Goal: Task Accomplishment & Management: Complete application form

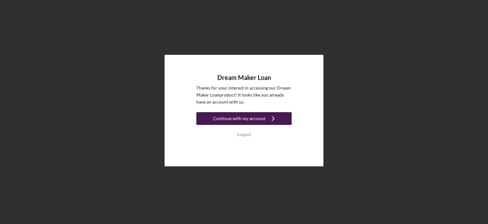
click at [241, 119] on div "Continue with my account" at bounding box center [239, 118] width 52 height 13
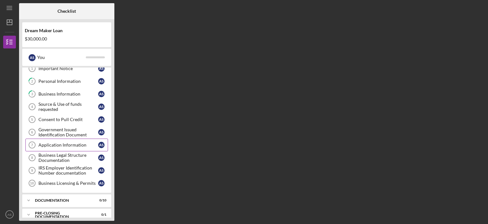
scroll to position [38, 0]
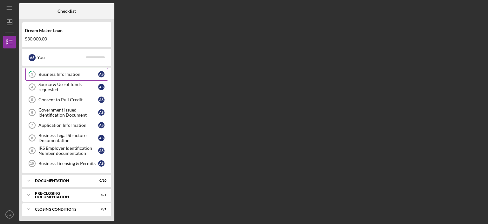
click at [71, 76] on div "Business Information" at bounding box center [68, 74] width 60 height 5
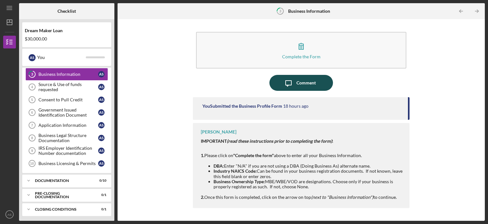
click at [299, 82] on div "Comment" at bounding box center [306, 83] width 19 height 16
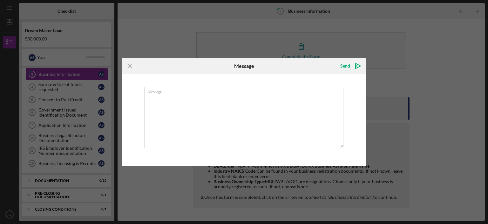
click at [126, 65] on icon "Icon/Menu Close" at bounding box center [130, 66] width 16 height 16
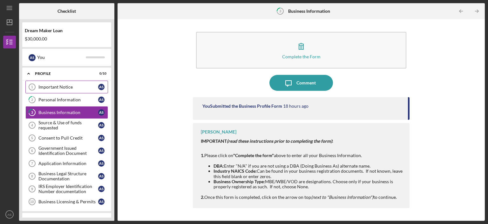
click at [57, 83] on link "Important Notice 1 Important Notice A S" at bounding box center [66, 86] width 83 height 13
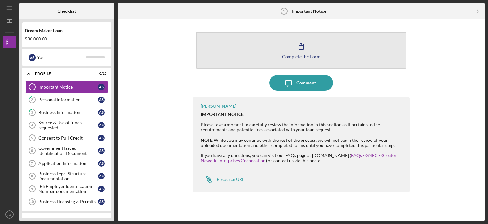
click at [310, 50] on button "Complete the Form Form" at bounding box center [301, 50] width 210 height 37
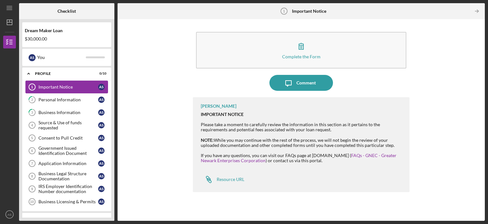
click at [79, 86] on div "Important Notice" at bounding box center [68, 86] width 60 height 5
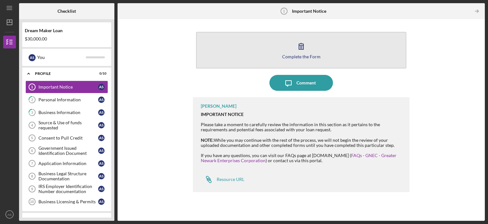
click at [308, 52] on icon "button" at bounding box center [301, 46] width 16 height 16
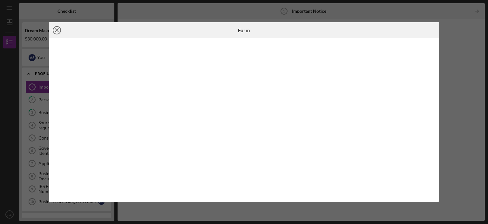
click at [59, 31] on icon "Icon/Close" at bounding box center [57, 30] width 16 height 16
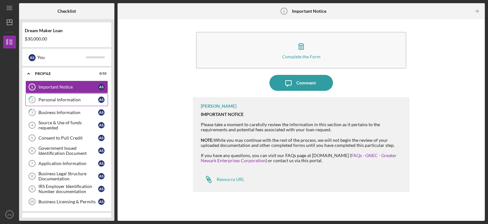
click at [71, 98] on div "Personal Information" at bounding box center [68, 99] width 60 height 5
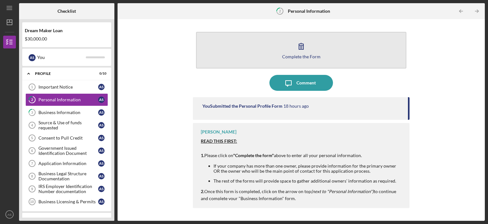
click at [308, 56] on div "Complete the Form" at bounding box center [301, 56] width 38 height 5
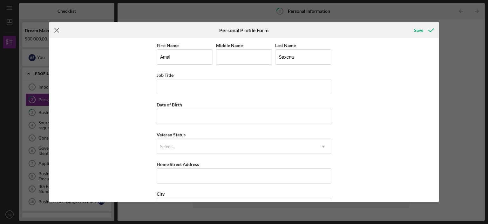
click at [56, 26] on icon "Icon/Menu Close" at bounding box center [57, 30] width 16 height 16
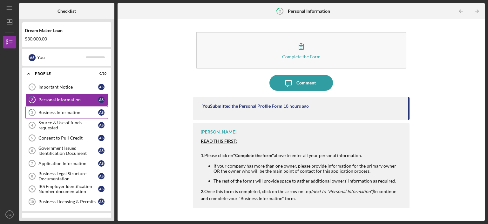
click at [63, 116] on link "3 Business Information A S" at bounding box center [66, 112] width 83 height 13
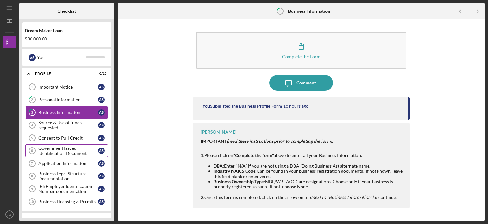
click at [45, 148] on div "Government Issued Identification Document" at bounding box center [68, 150] width 60 height 10
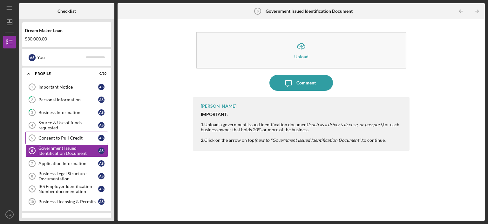
click at [48, 137] on div "Consent to Pull Credit" at bounding box center [68, 137] width 60 height 5
